Goal: Find specific page/section: Find specific page/section

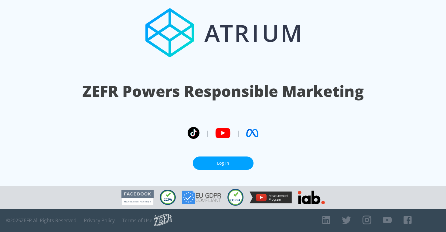
click at [230, 159] on link "Log In" at bounding box center [223, 163] width 61 height 14
click at [223, 159] on link "Log In" at bounding box center [223, 163] width 61 height 14
click at [226, 157] on link "Log In" at bounding box center [223, 163] width 61 height 14
click at [212, 164] on link "Log In" at bounding box center [223, 163] width 61 height 14
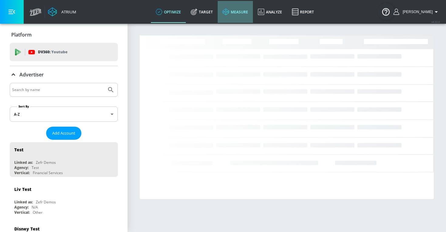
click at [240, 12] on link "measure" at bounding box center [235, 12] width 35 height 22
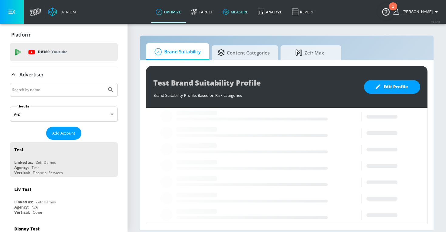
click at [242, 9] on link "measure" at bounding box center [235, 12] width 35 height 22
